Goal: Use online tool/utility: Utilize a website feature to perform a specific function

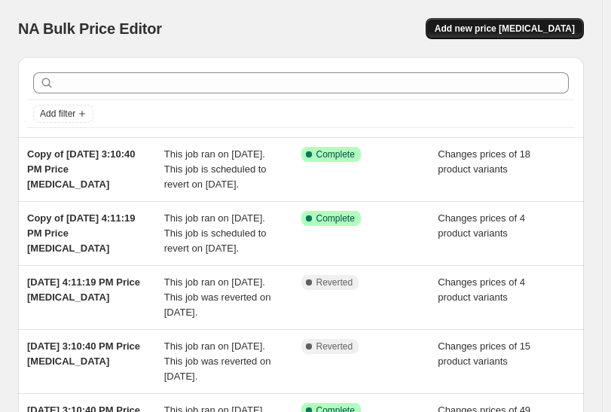
click at [541, 32] on span "Add new price [MEDICAL_DATA]" at bounding box center [504, 29] width 140 height 12
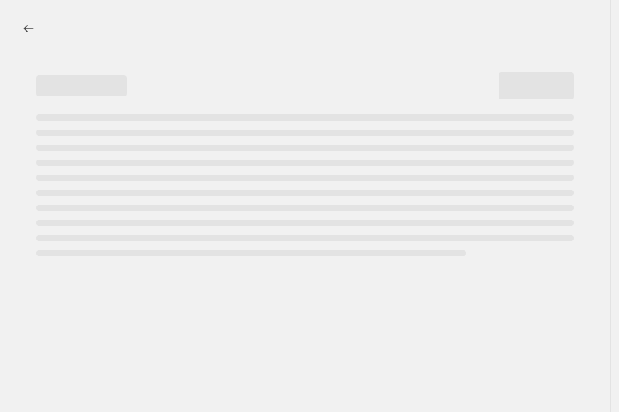
select select "percentage"
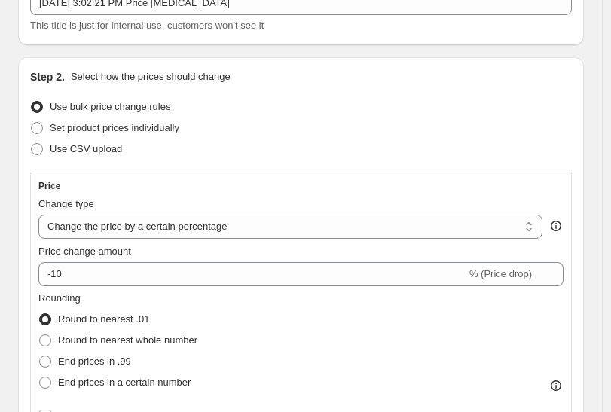
scroll to position [84, 0]
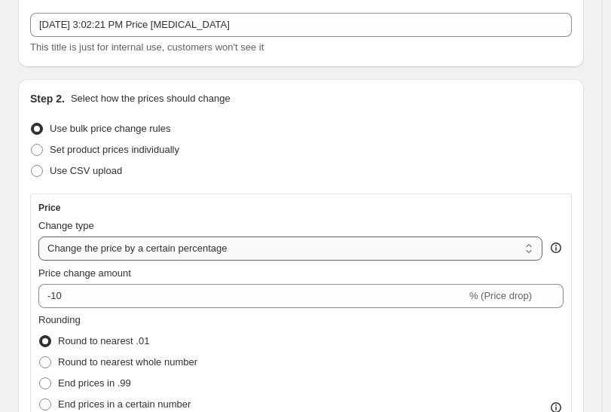
click at [131, 251] on select "Change the price to a certain amount Change the price by a certain amount Chang…" at bounding box center [290, 248] width 504 height 24
click at [328, 344] on div "Rounding Round to nearest .01 Round to nearest whole number End prices in .99 E…" at bounding box center [300, 363] width 525 height 102
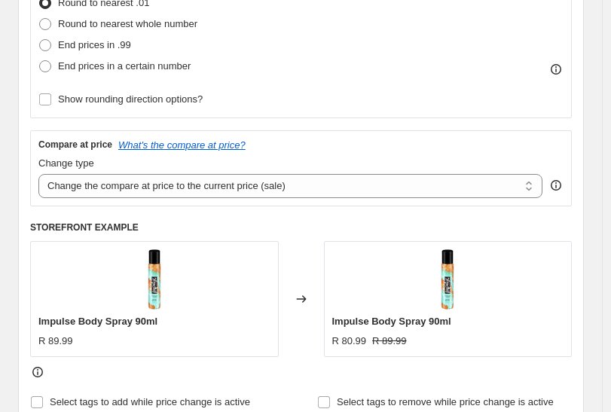
scroll to position [334, 0]
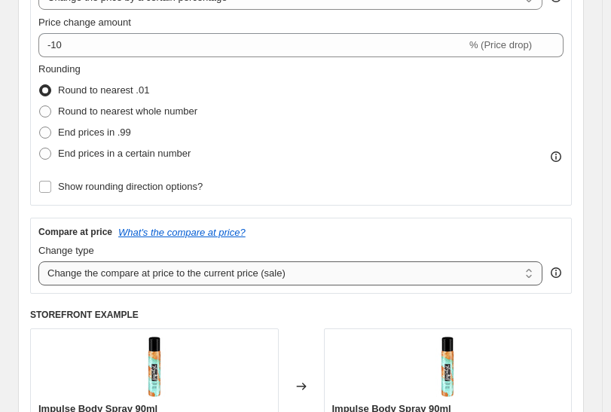
click at [210, 280] on select "Change the compare at price to the current price (sale) Change the compare at p…" at bounding box center [290, 273] width 504 height 24
click at [367, 296] on div "Price Change type Change the price to a certain amount Change the price by a ce…" at bounding box center [300, 205] width 541 height 524
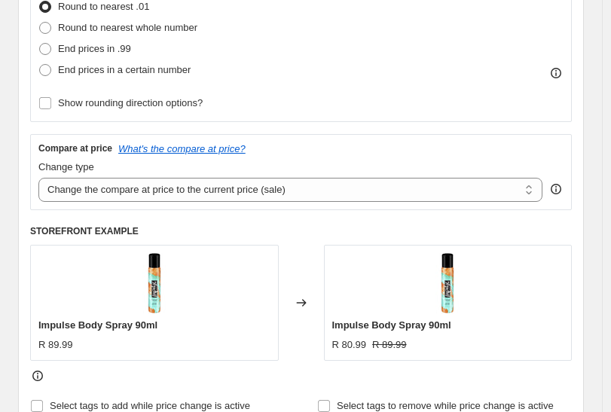
scroll to position [0, 0]
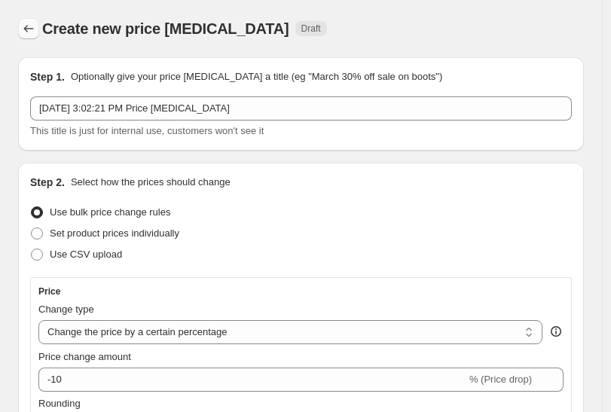
click at [31, 28] on icon "Price change jobs" at bounding box center [28, 28] width 15 height 15
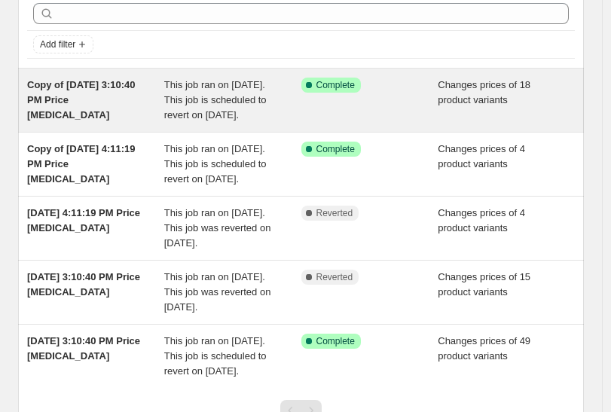
scroll to position [84, 0]
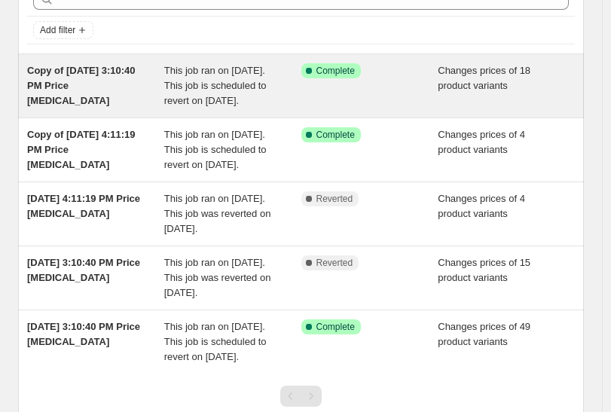
click at [299, 99] on div "This job ran on [DATE]. This job is scheduled to revert on [DATE]." at bounding box center [232, 85] width 137 height 45
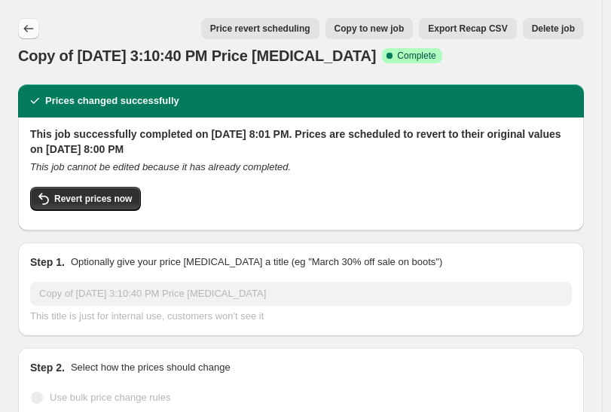
click at [29, 32] on icon "Price change jobs" at bounding box center [28, 28] width 15 height 15
